Goal: Task Accomplishment & Management: Use online tool/utility

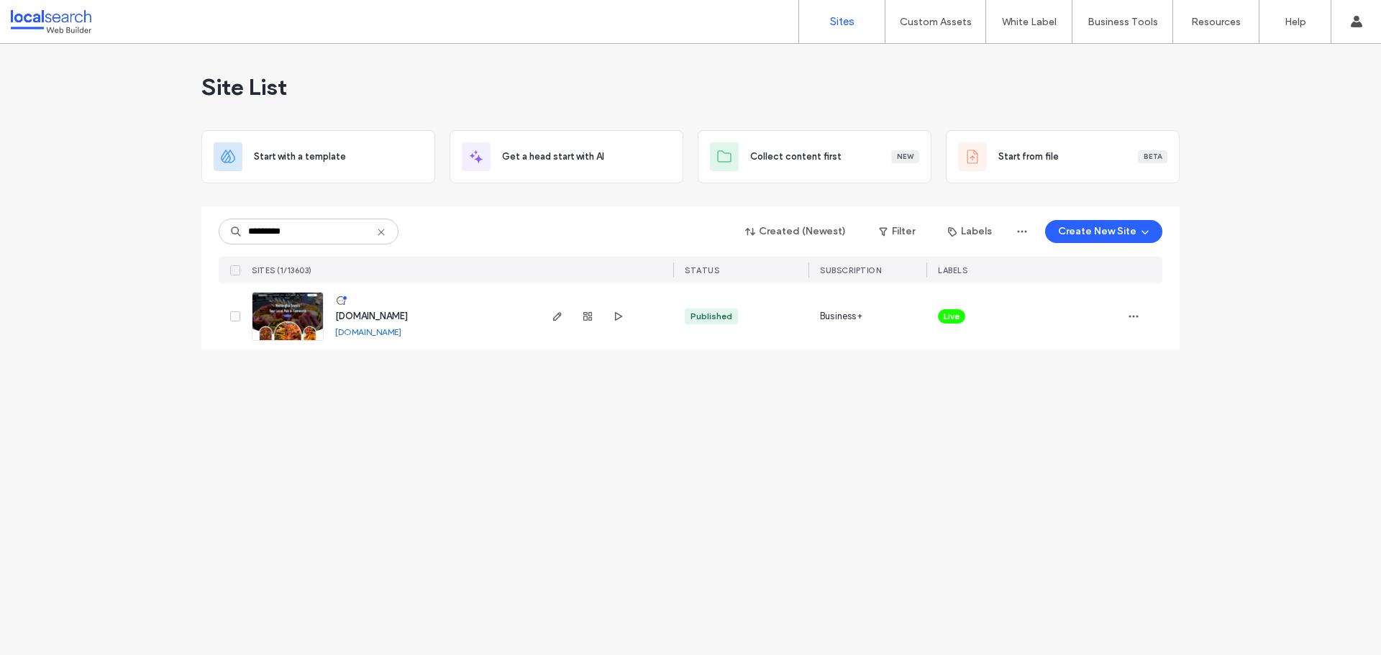
type input "********"
click at [556, 315] on icon "button" at bounding box center [558, 317] width 12 height 12
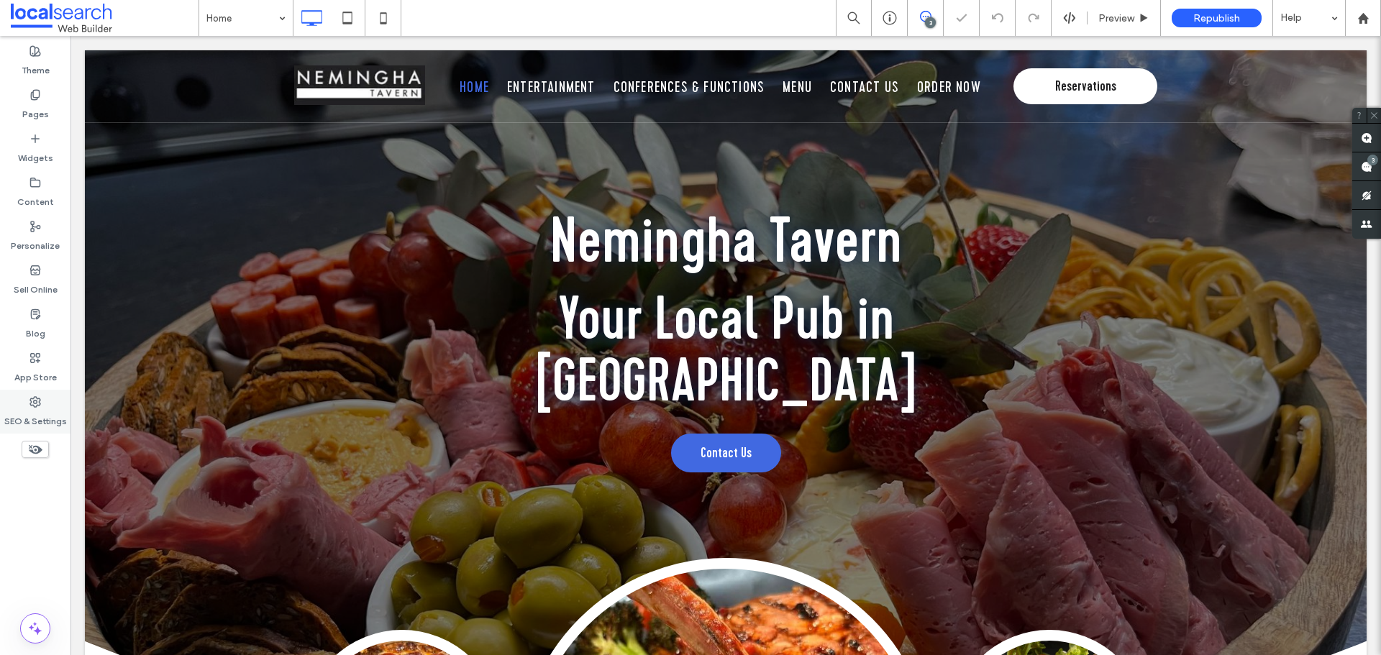
click at [52, 407] on div "SEO & Settings" at bounding box center [35, 412] width 71 height 44
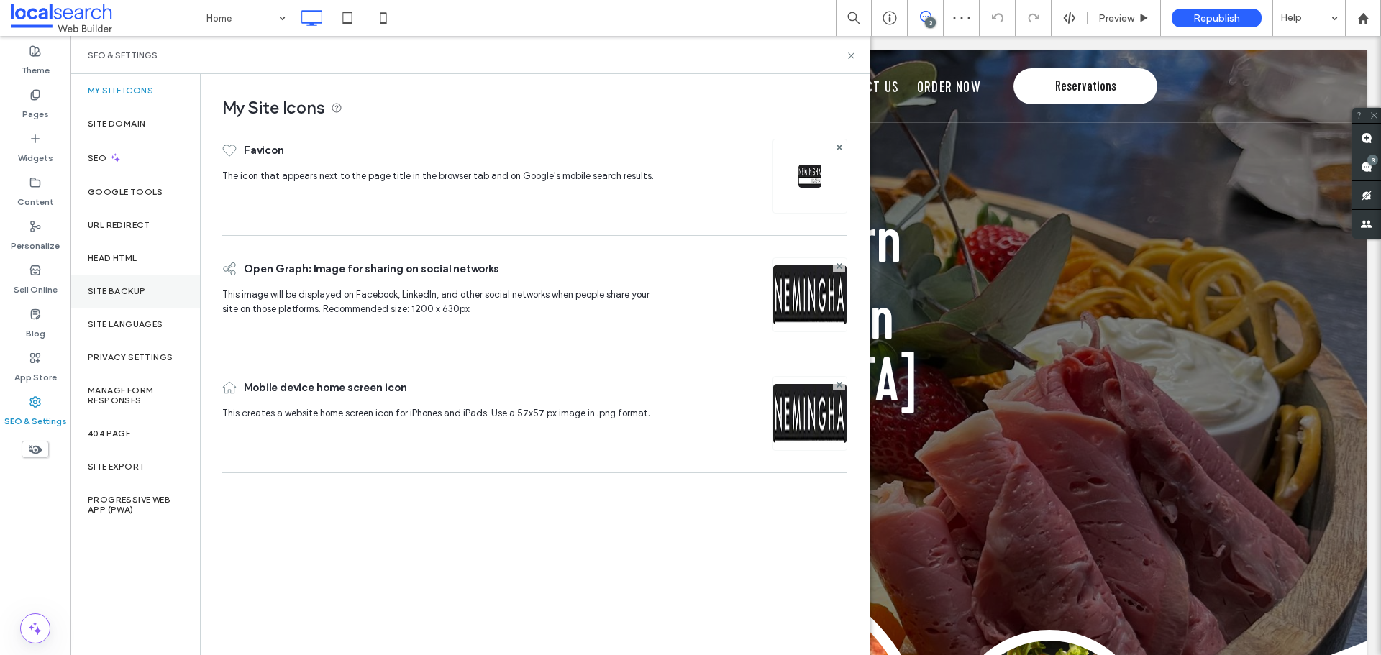
click at [119, 287] on label "Site Backup" at bounding box center [117, 291] width 58 height 10
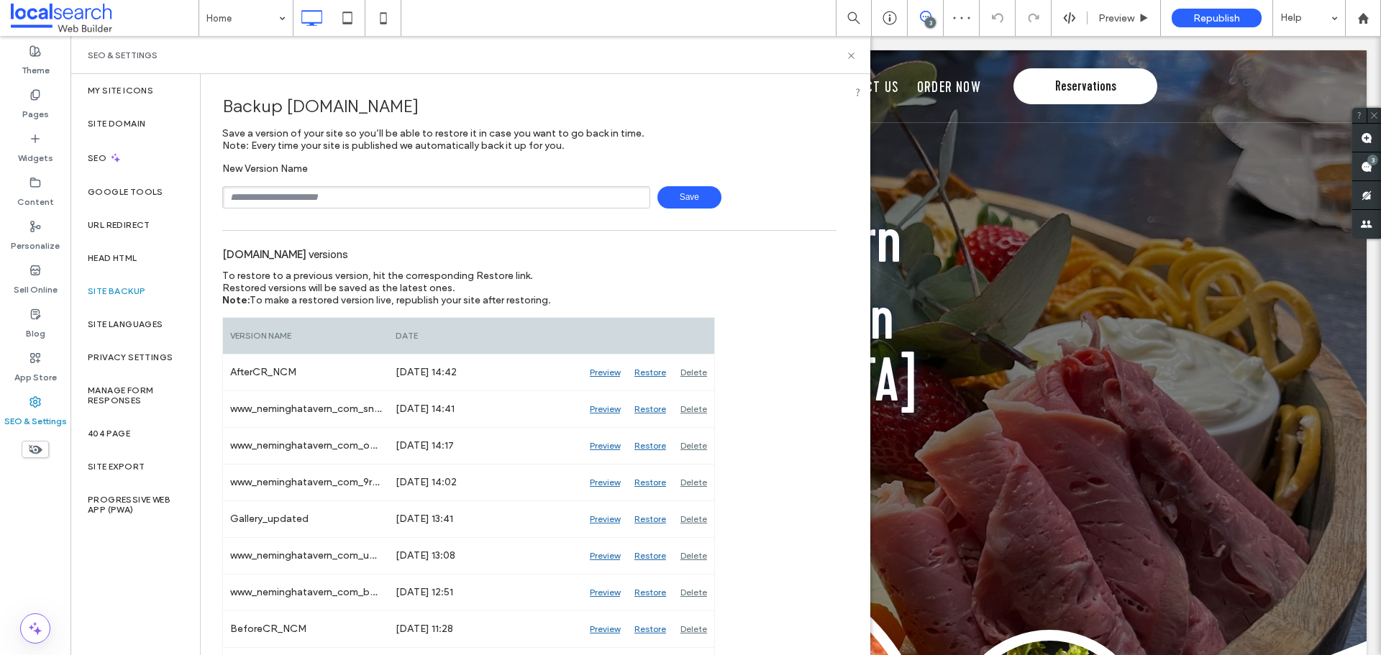
drag, startPoint x: 305, startPoint y: 199, endPoint x: 309, endPoint y: 209, distance: 10.3
click at [305, 199] on input "text" at bounding box center [436, 197] width 428 height 22
type input "**********"
click at [671, 199] on span "Save" at bounding box center [690, 197] width 64 height 22
click at [850, 61] on div "SEO & Settings" at bounding box center [471, 55] width 800 height 38
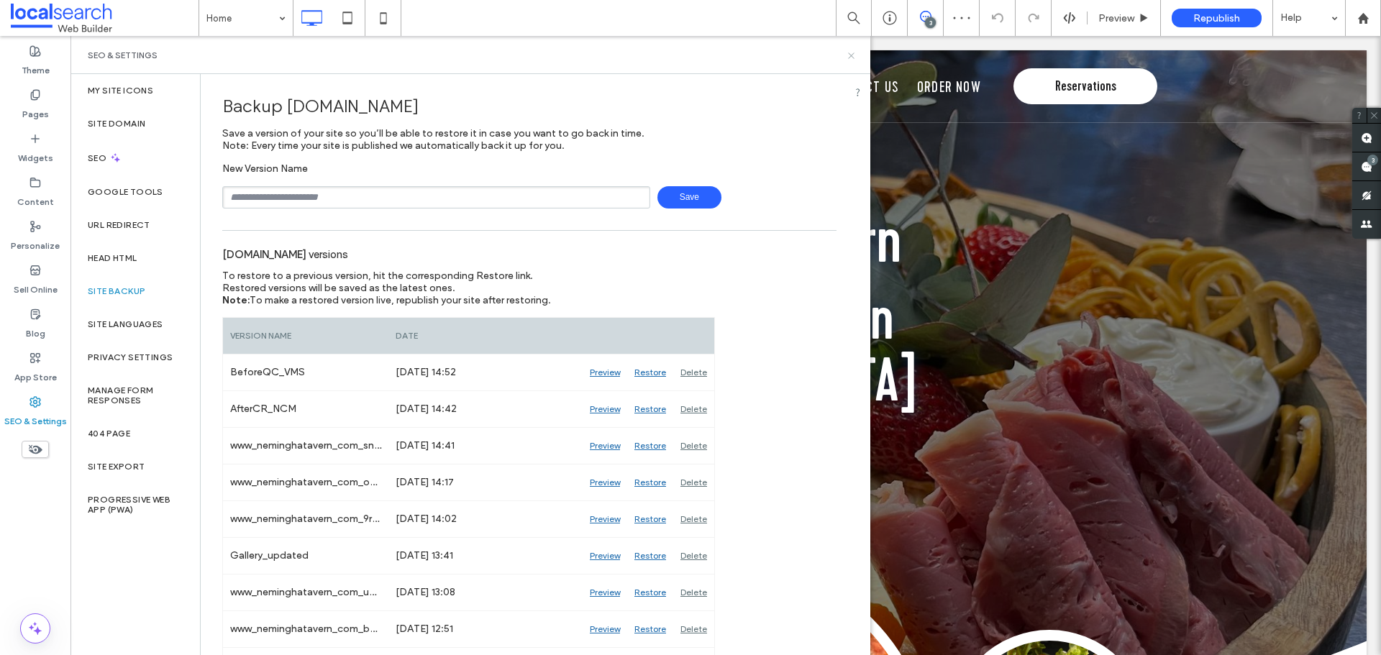
click at [850, 59] on icon at bounding box center [851, 55] width 11 height 11
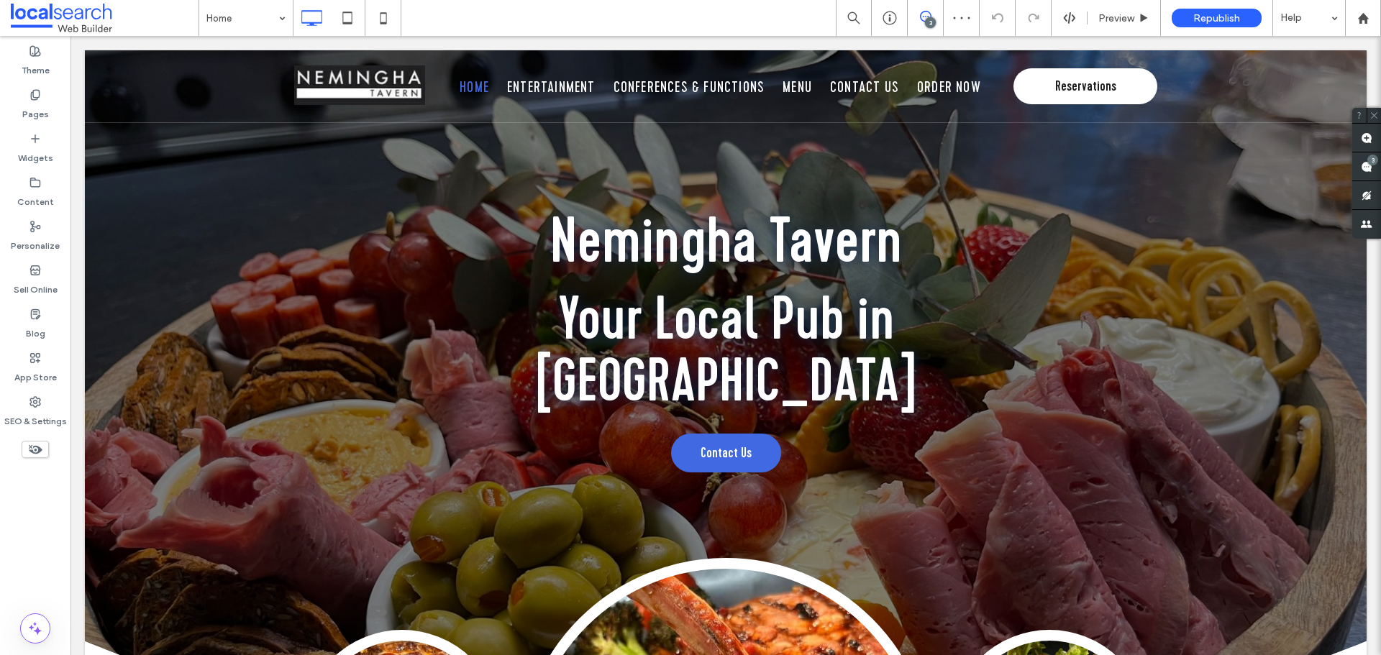
click at [924, 21] on icon at bounding box center [926, 17] width 12 height 12
click at [925, 20] on div "3" at bounding box center [930, 22] width 11 height 11
click at [1370, 166] on use at bounding box center [1367, 167] width 12 height 12
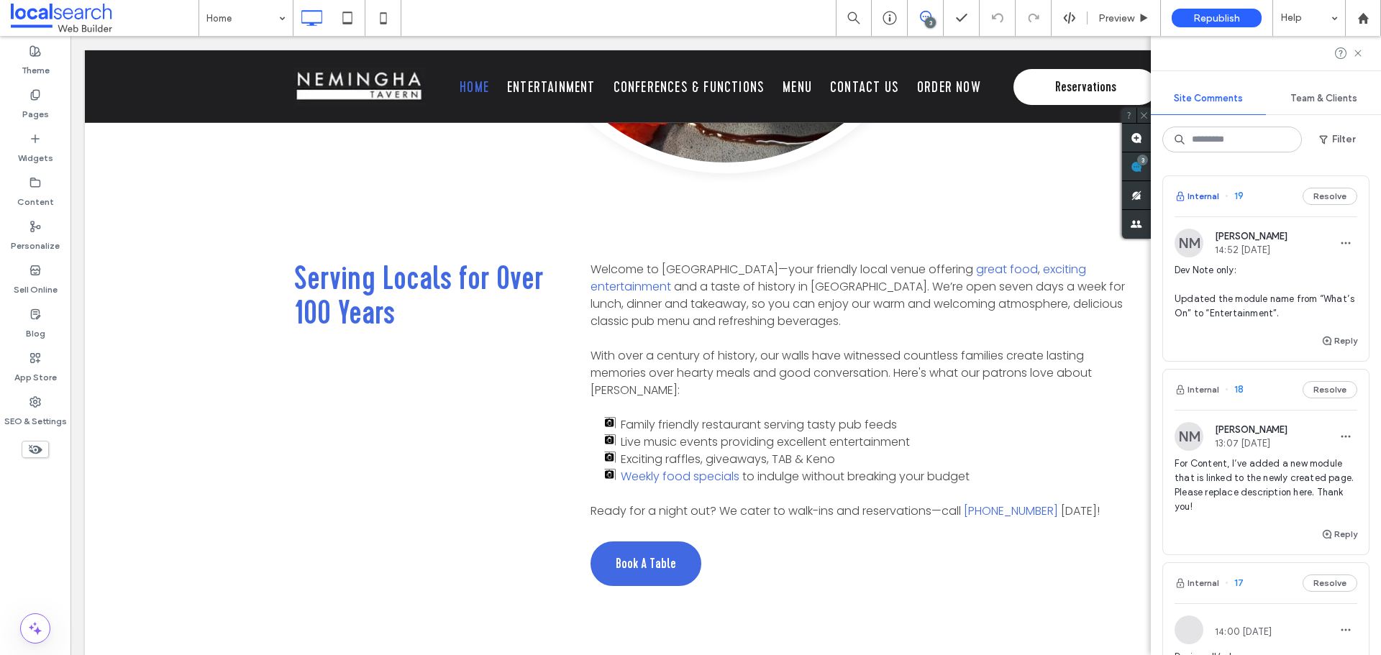
click at [1196, 199] on button "Internal" at bounding box center [1197, 196] width 45 height 17
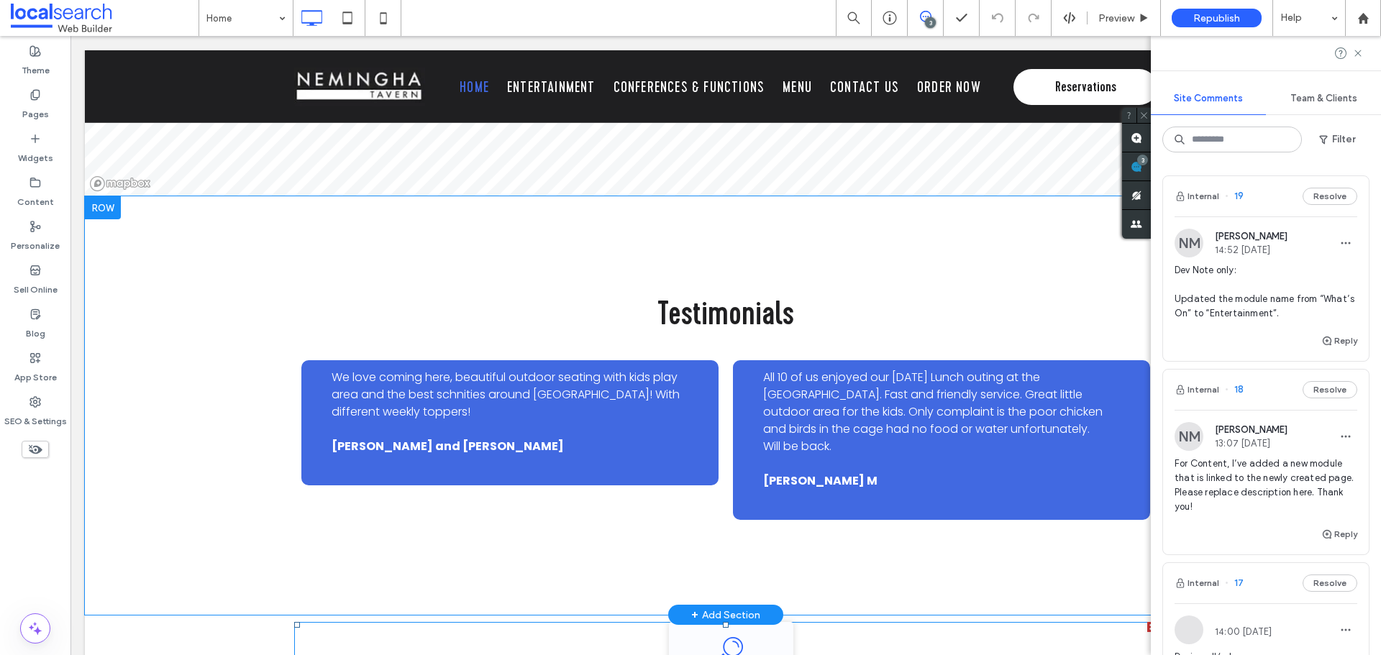
scroll to position [4642, 0]
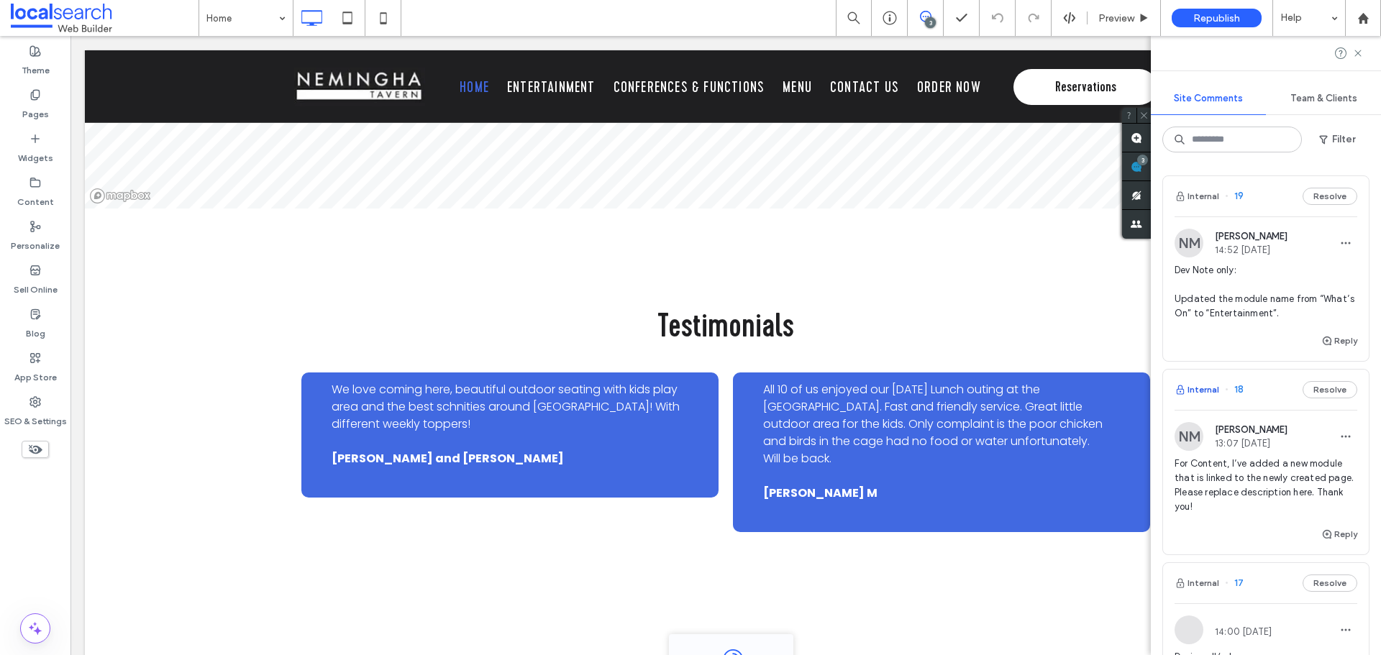
click at [1194, 390] on button "Internal" at bounding box center [1197, 389] width 45 height 17
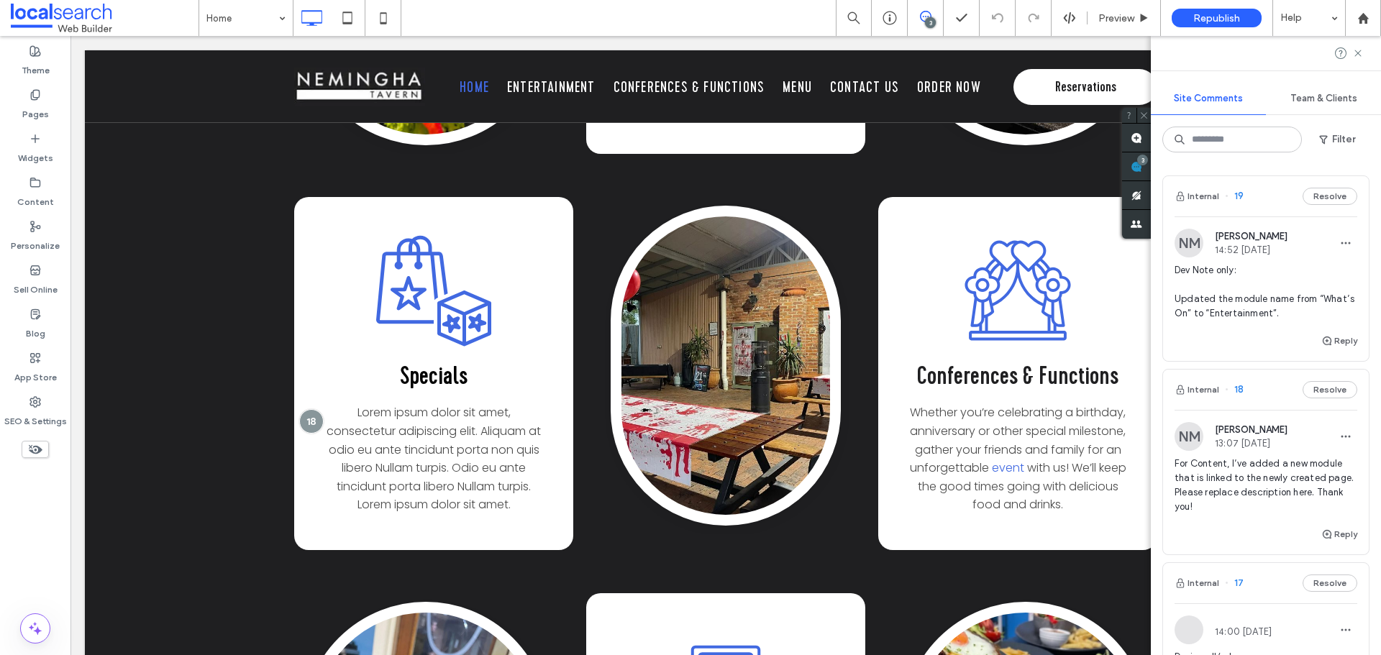
scroll to position [72, 0]
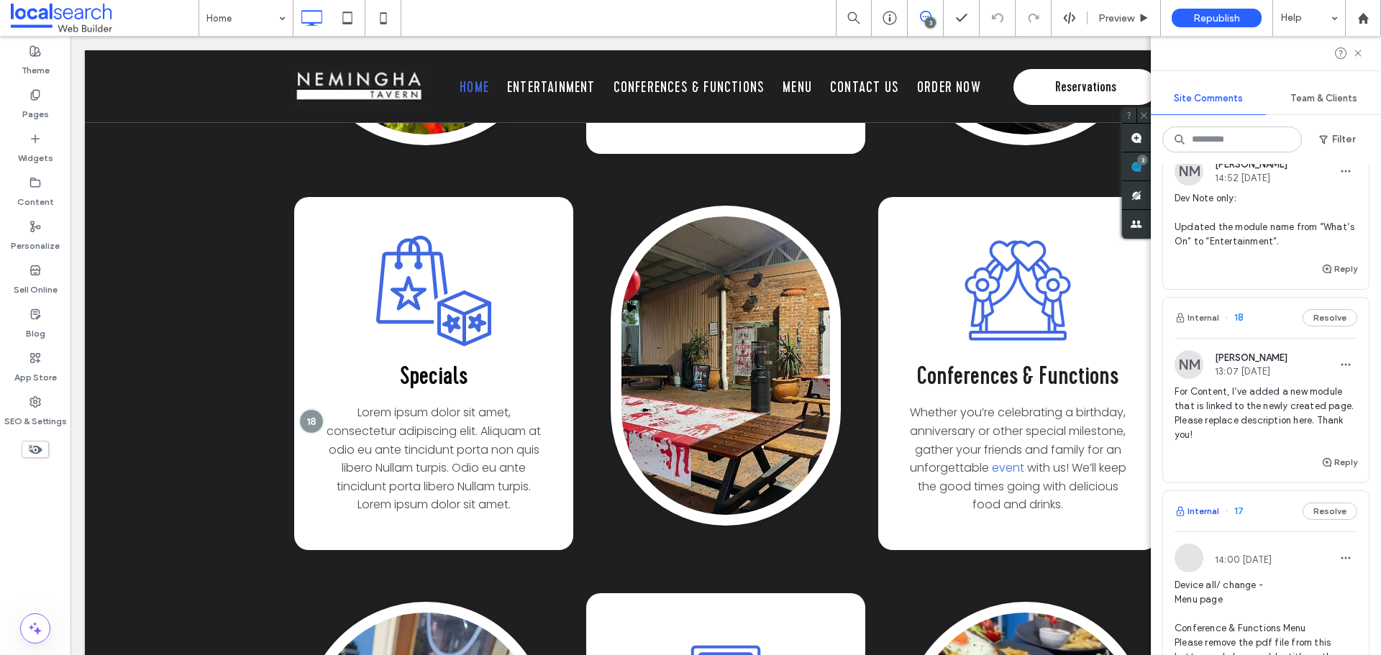
click at [1207, 512] on button "Internal" at bounding box center [1197, 511] width 45 height 17
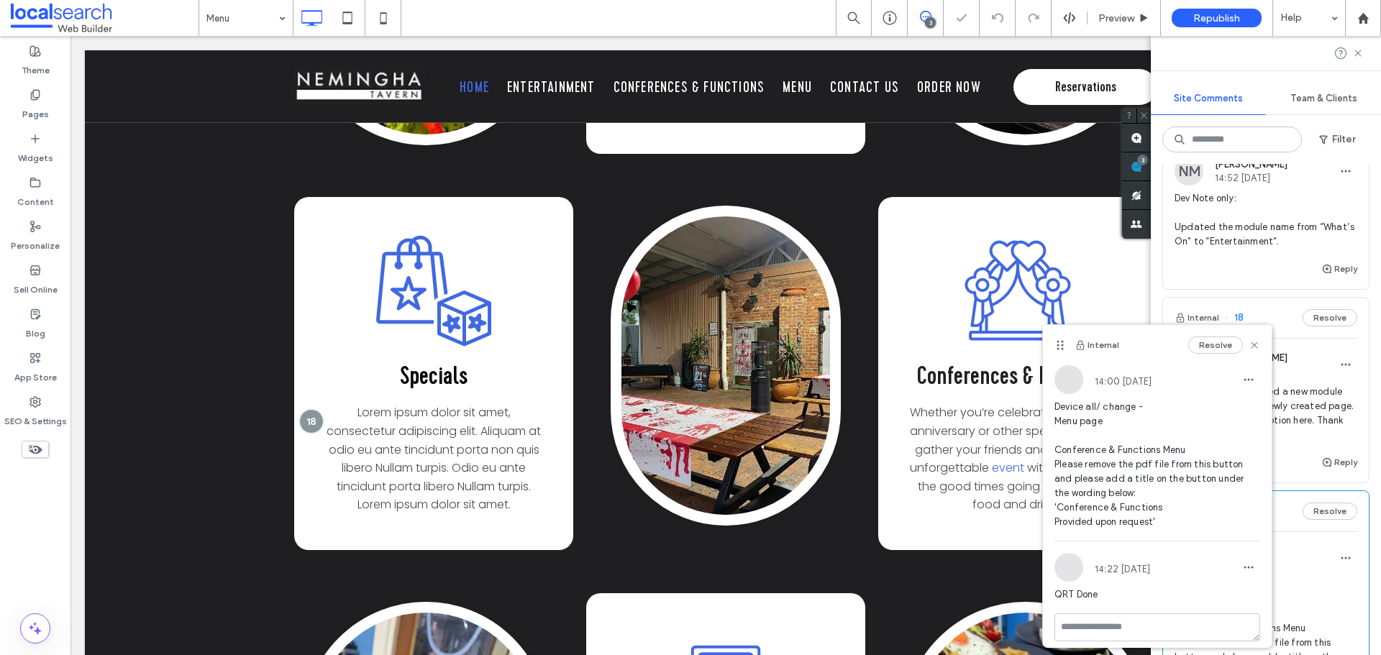
scroll to position [216, 0]
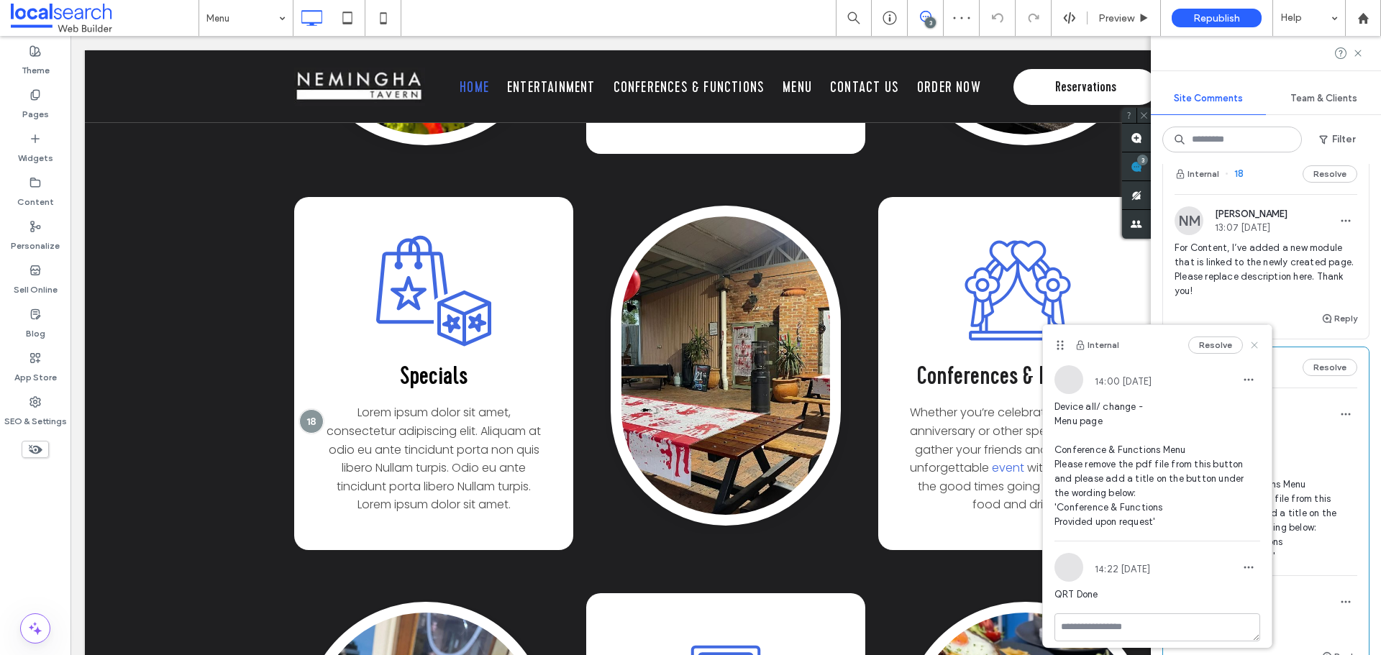
click at [1249, 349] on icon at bounding box center [1255, 346] width 12 height 12
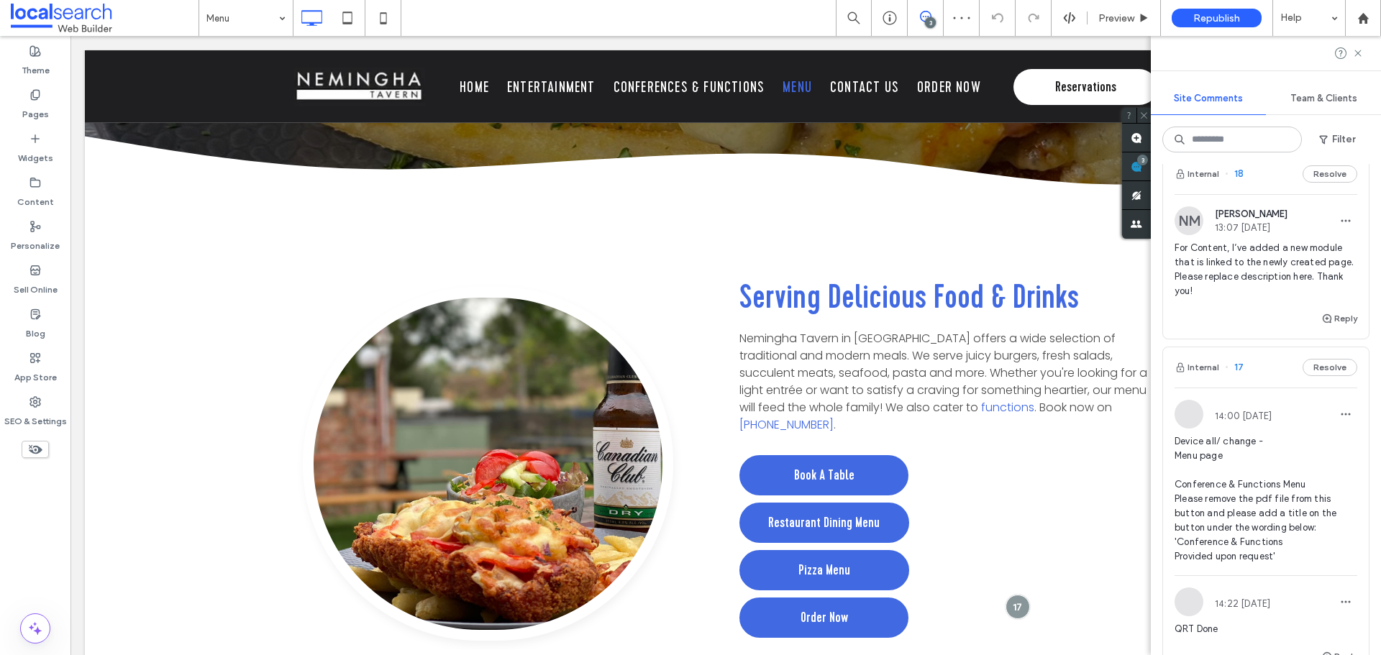
scroll to position [0, 0]
click at [1112, 24] on span "Preview" at bounding box center [1117, 18] width 36 height 12
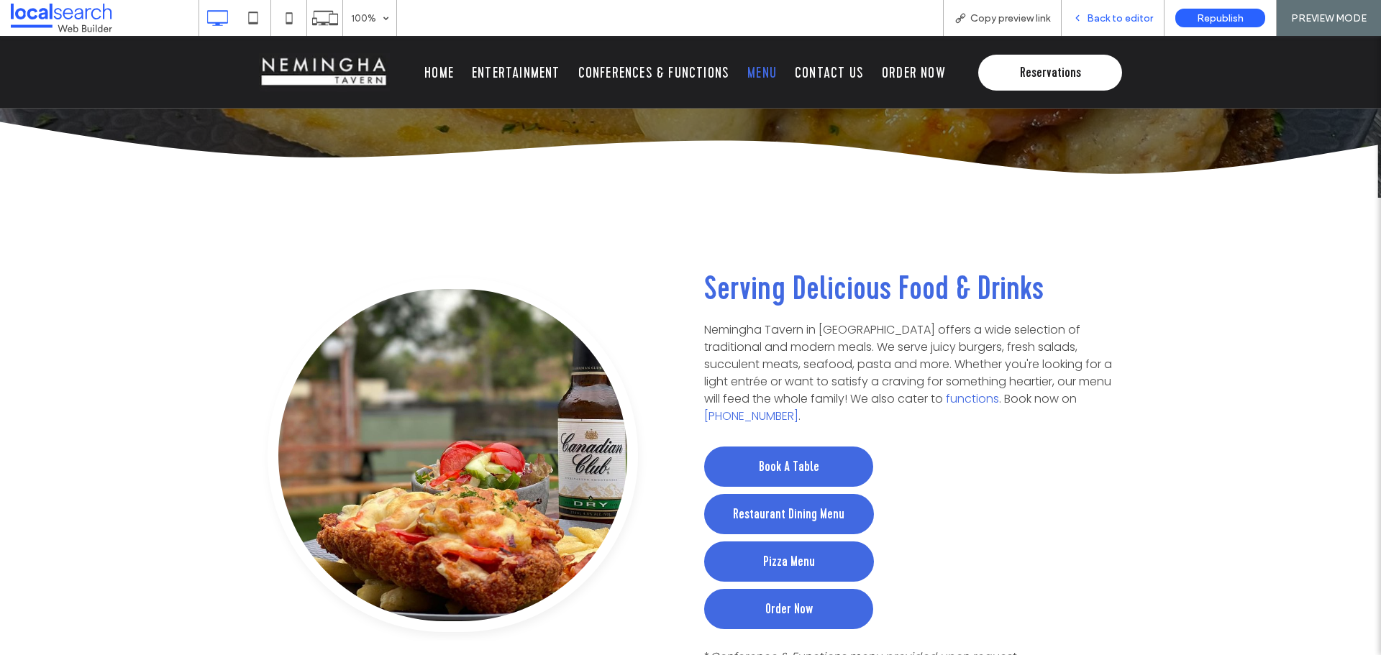
click at [1104, 19] on span "Back to editor" at bounding box center [1120, 18] width 66 height 12
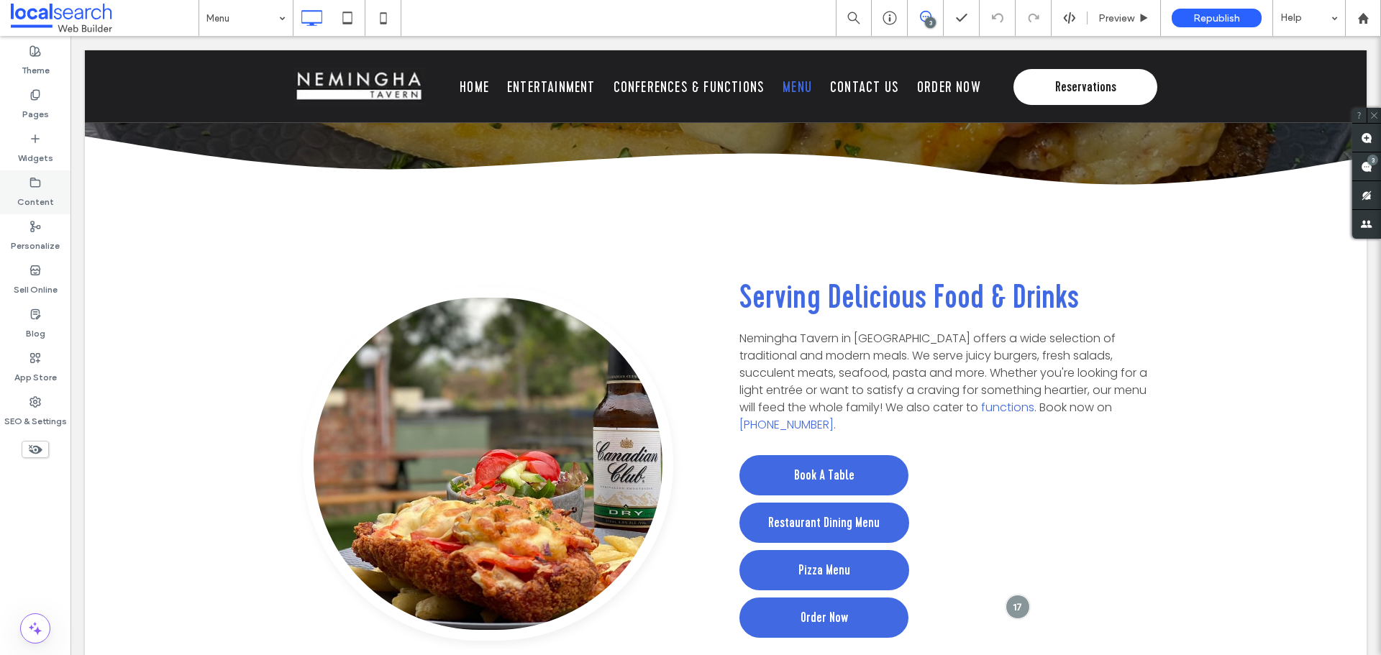
click at [35, 191] on label "Content" at bounding box center [35, 198] width 37 height 20
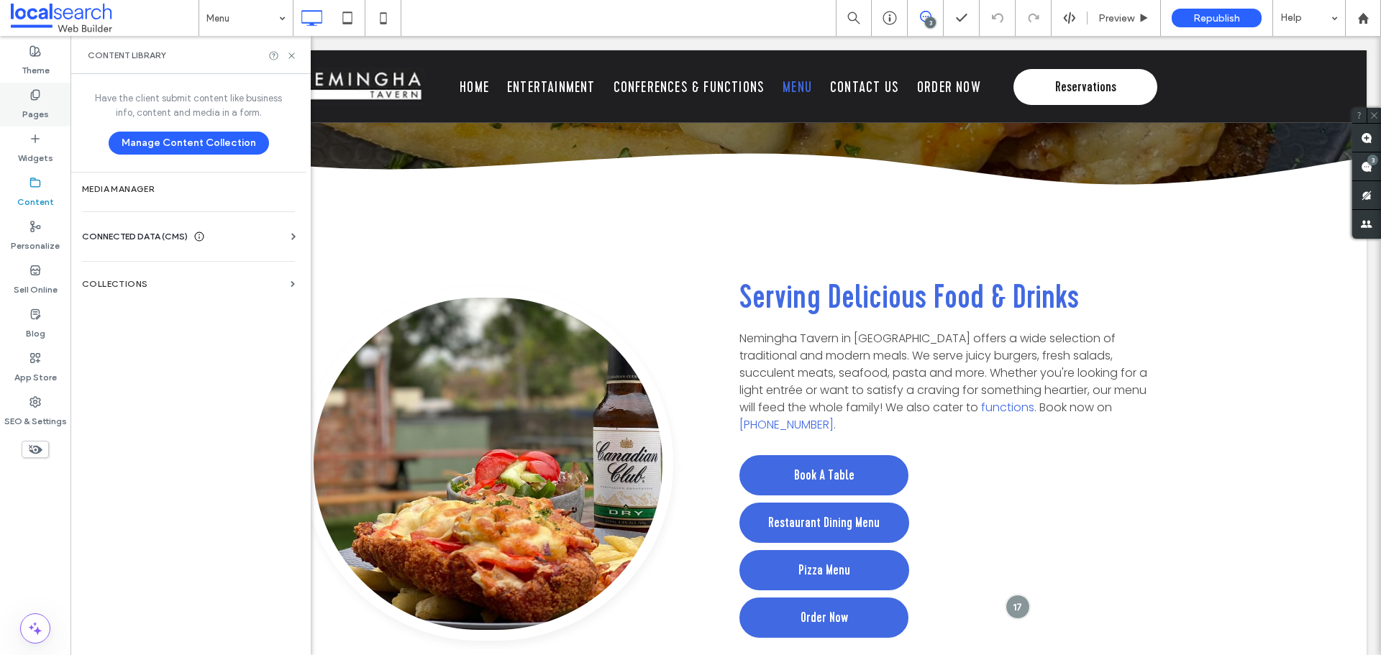
click at [30, 101] on label "Pages" at bounding box center [35, 111] width 27 height 20
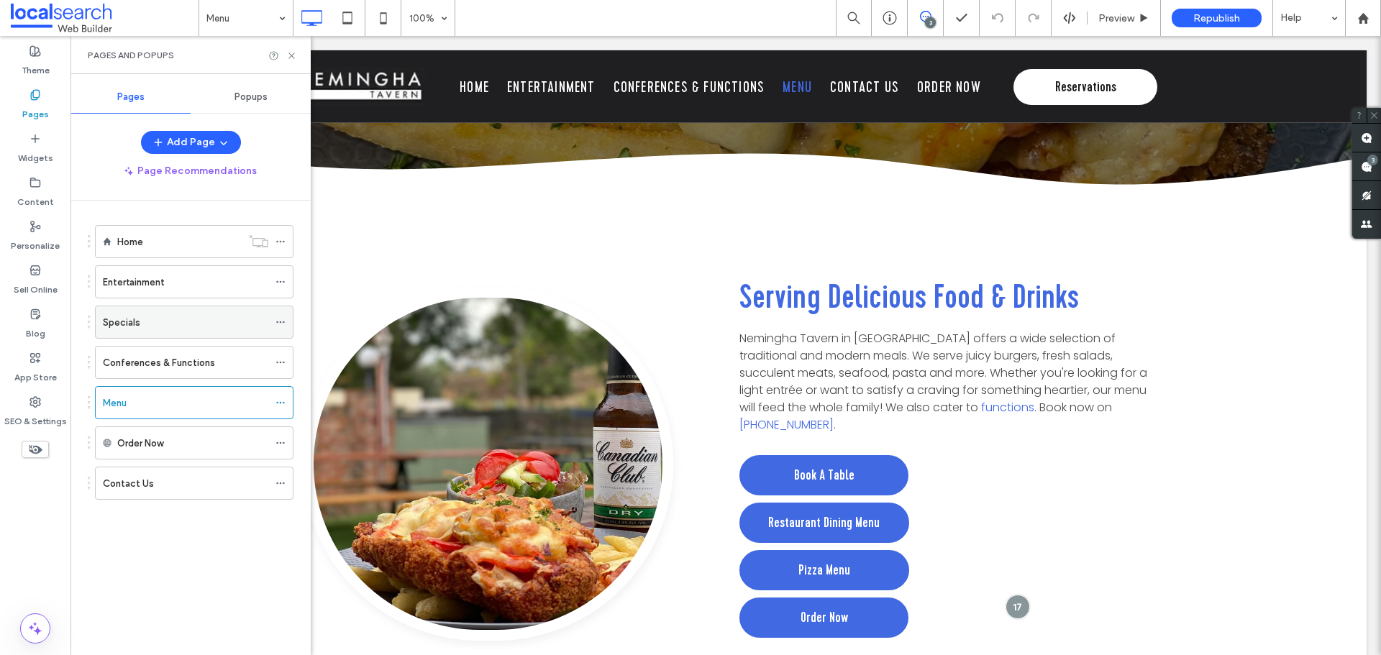
click at [156, 329] on div "Specials" at bounding box center [185, 322] width 165 height 15
click at [114, 410] on label "Menu" at bounding box center [115, 403] width 24 height 25
click at [150, 283] on label "Entertainment" at bounding box center [134, 282] width 62 height 25
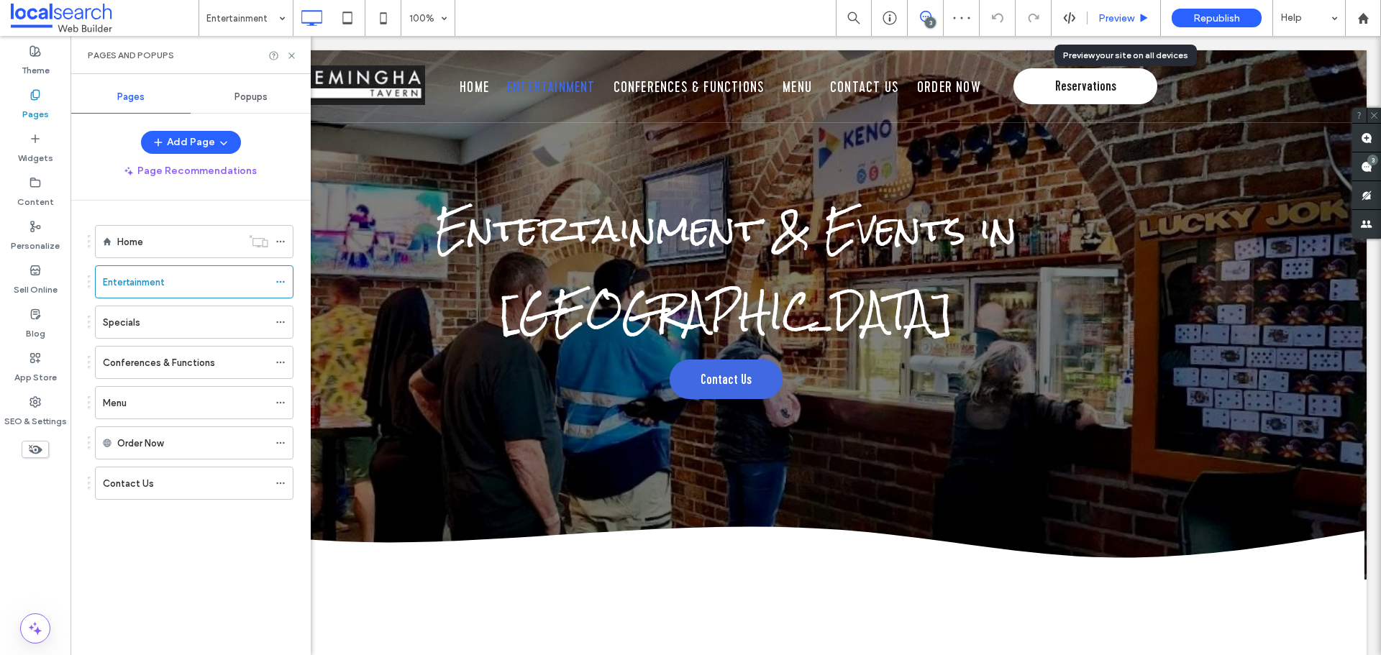
drag, startPoint x: 1114, startPoint y: 19, endPoint x: 987, endPoint y: 28, distance: 127.6
click at [1114, 19] on span "Preview" at bounding box center [1117, 18] width 36 height 12
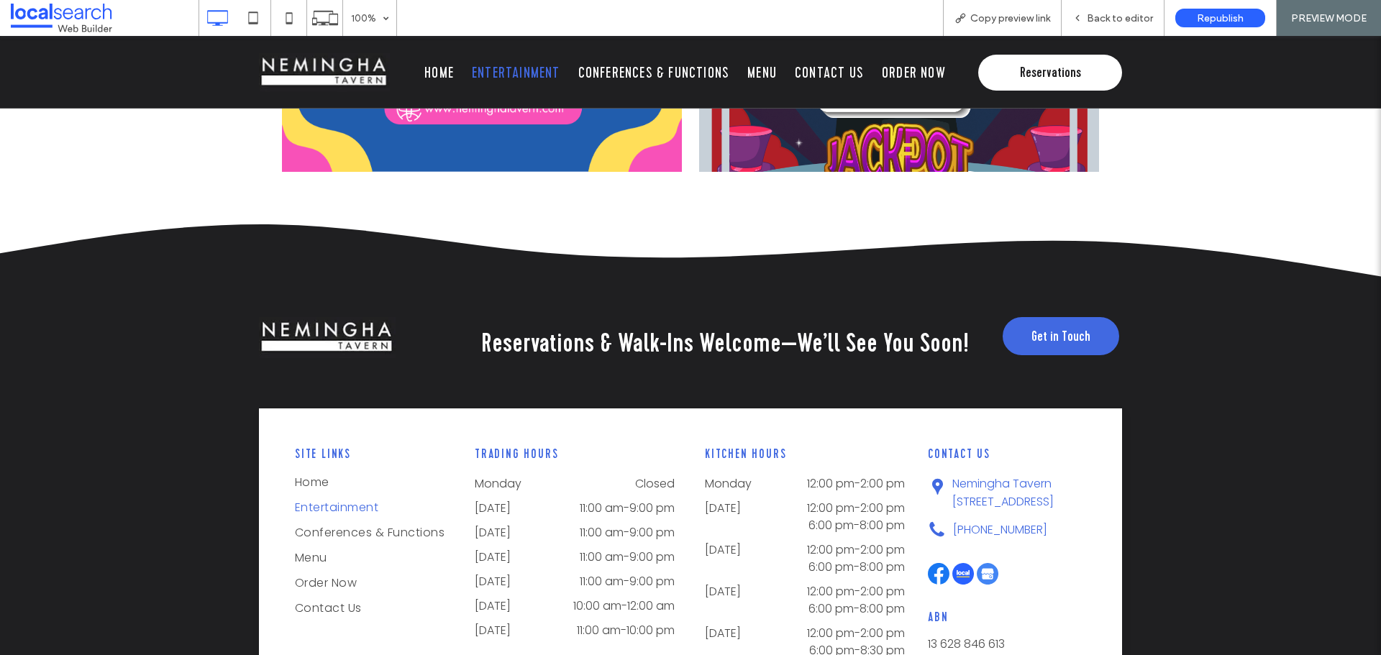
scroll to position [2893, 0]
